Goal: Check status: Check status

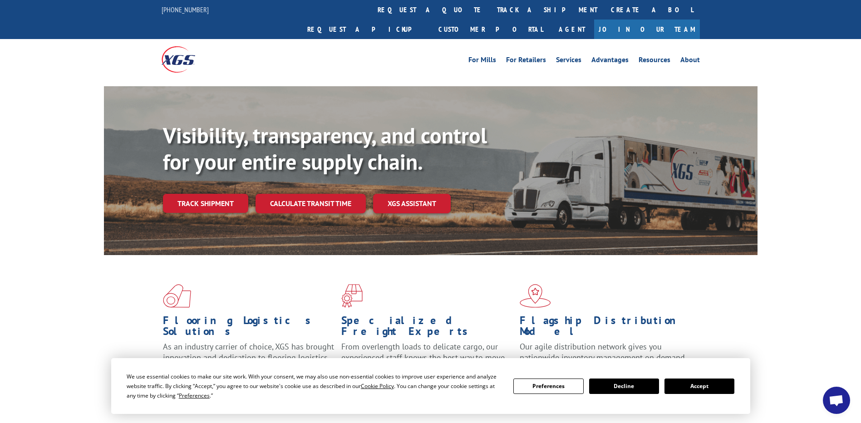
click at [700, 382] on button "Accept" at bounding box center [699, 385] width 70 height 15
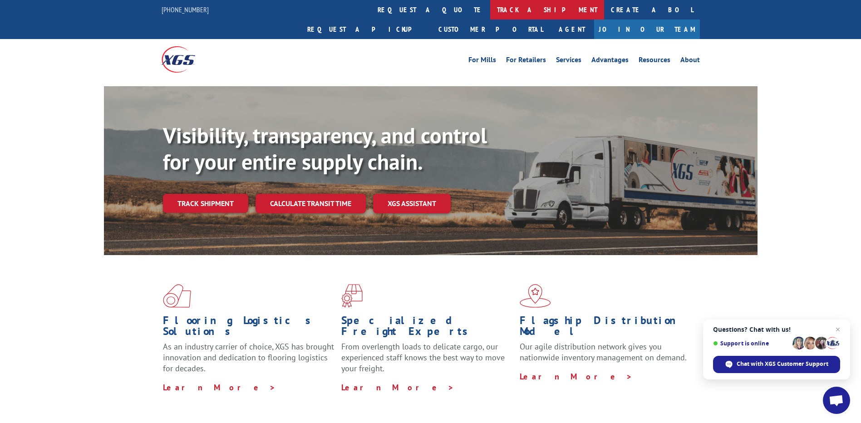
click at [490, 7] on link "track a shipment" at bounding box center [547, 10] width 114 height 20
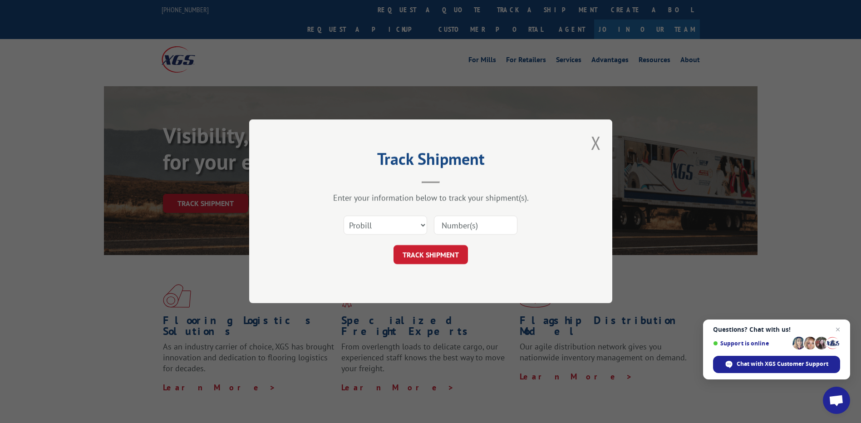
click at [450, 229] on input at bounding box center [475, 225] width 83 height 19
paste input "866723336"
type input "866723336"
click at [448, 256] on button "TRACK SHIPMENT" at bounding box center [430, 254] width 74 height 19
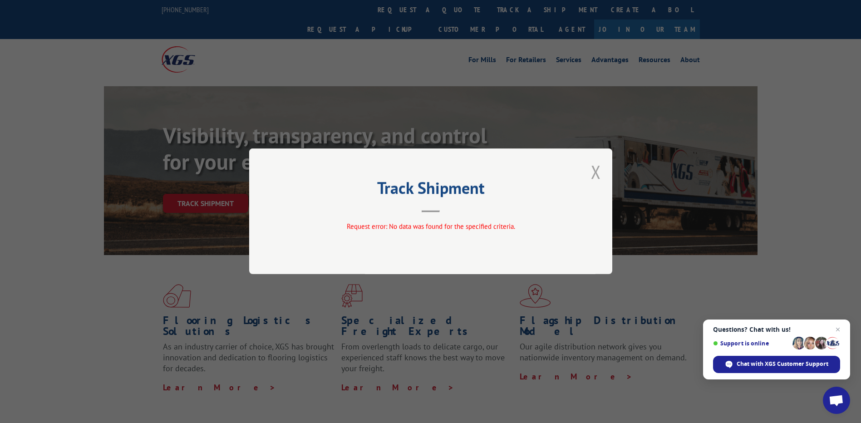
click at [595, 167] on button "Close modal" at bounding box center [596, 172] width 10 height 24
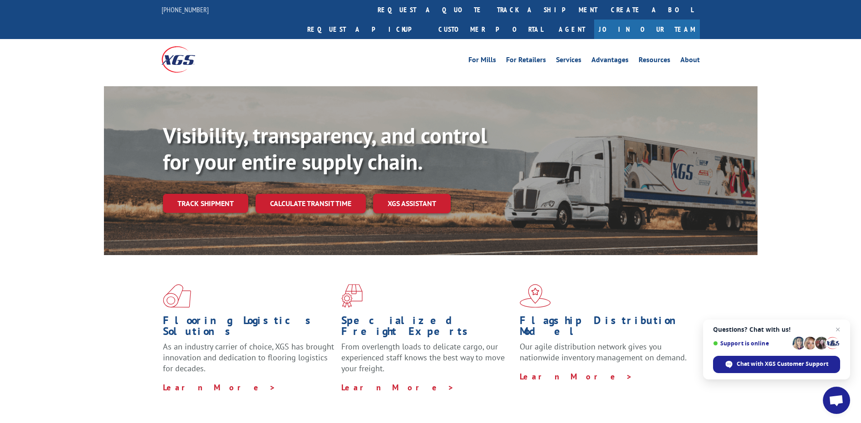
click at [663, 20] on link "Join Our Team" at bounding box center [647, 30] width 106 height 20
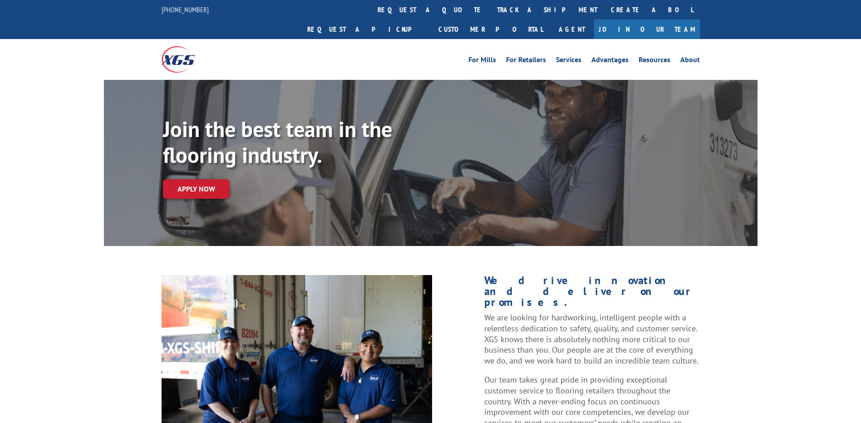
click at [549, 20] on link "Customer Portal" at bounding box center [490, 30] width 118 height 20
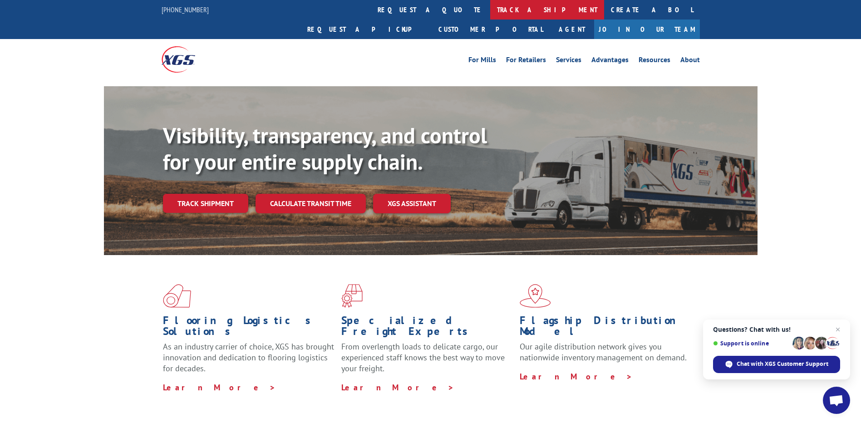
click at [490, 11] on link "track a shipment" at bounding box center [547, 10] width 114 height 20
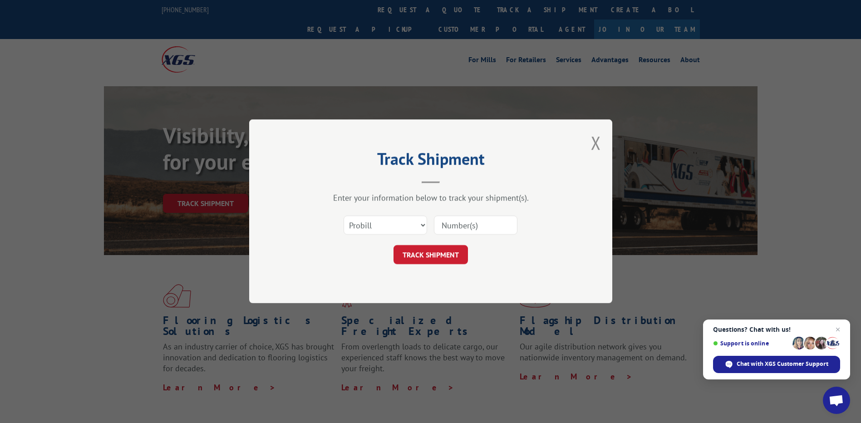
click at [457, 229] on input at bounding box center [475, 225] width 83 height 19
paste input "866723336"
type input "866723336"
click at [439, 255] on button "TRACK SHIPMENT" at bounding box center [430, 254] width 74 height 19
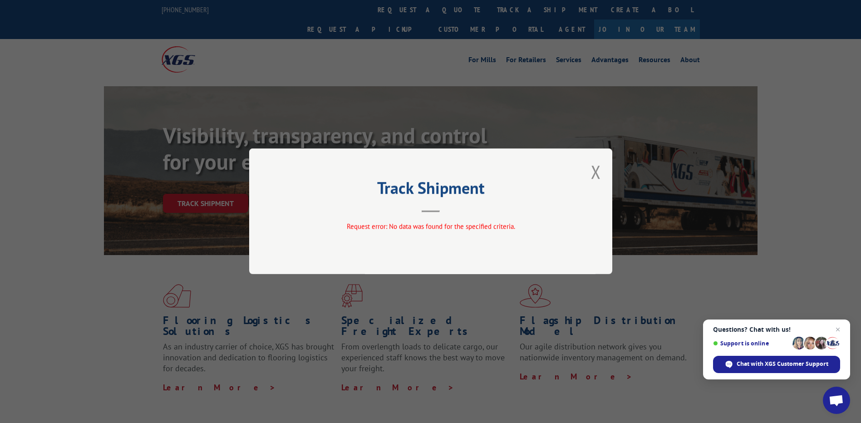
click at [603, 173] on div "Track Shipment Request error: No data was found for the specified criteria." at bounding box center [430, 211] width 363 height 126
click at [602, 174] on div "Track Shipment Request error: No data was found for the specified criteria." at bounding box center [430, 211] width 363 height 126
click at [596, 174] on button "Close modal" at bounding box center [596, 172] width 10 height 24
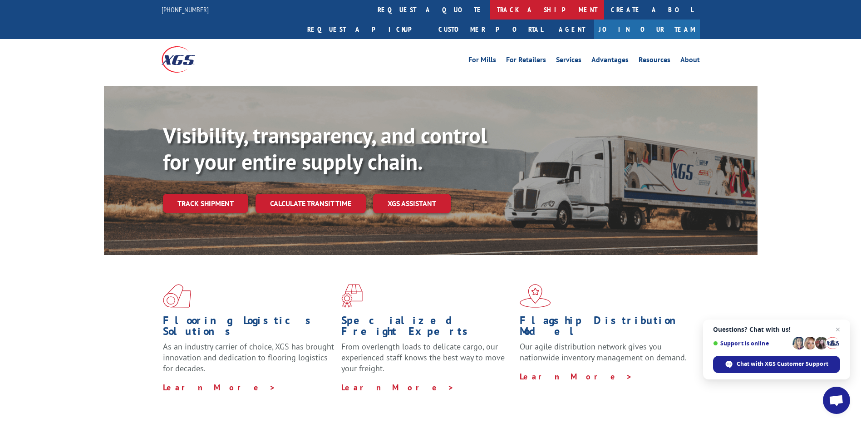
click at [490, 15] on link "track a shipment" at bounding box center [547, 10] width 114 height 20
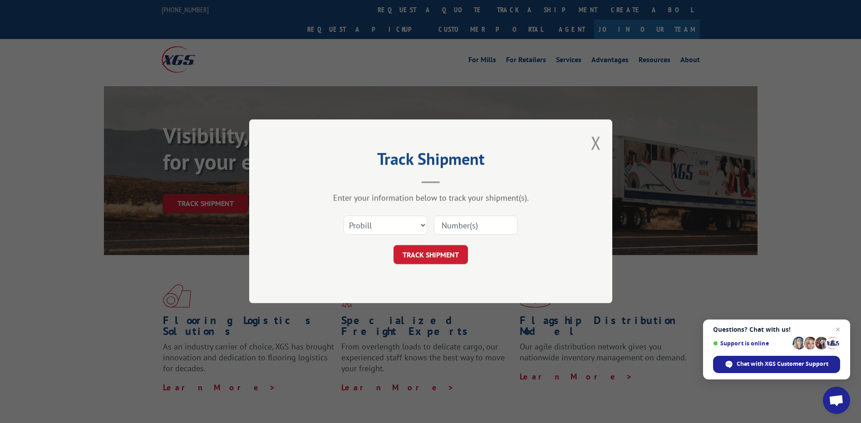
click at [453, 222] on input at bounding box center [475, 225] width 83 height 19
paste input "783067736"
type input "783067736"
click at [436, 258] on button "TRACK SHIPMENT" at bounding box center [430, 254] width 74 height 19
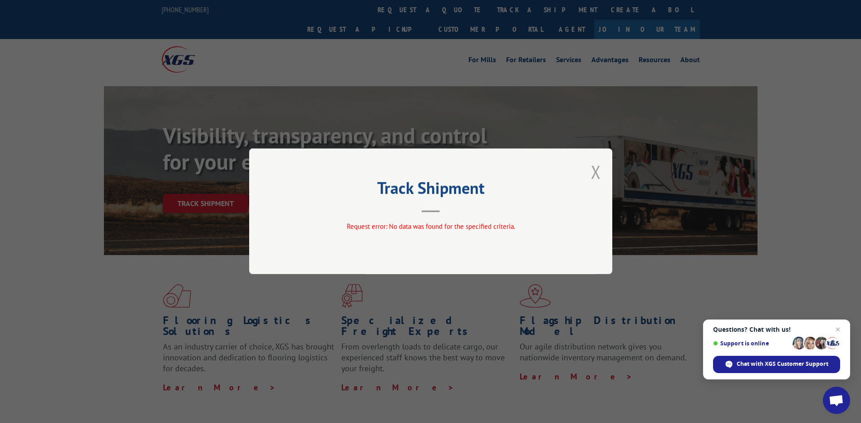
click at [599, 168] on button "Close modal" at bounding box center [596, 172] width 10 height 24
